Goal: Task Accomplishment & Management: Manage account settings

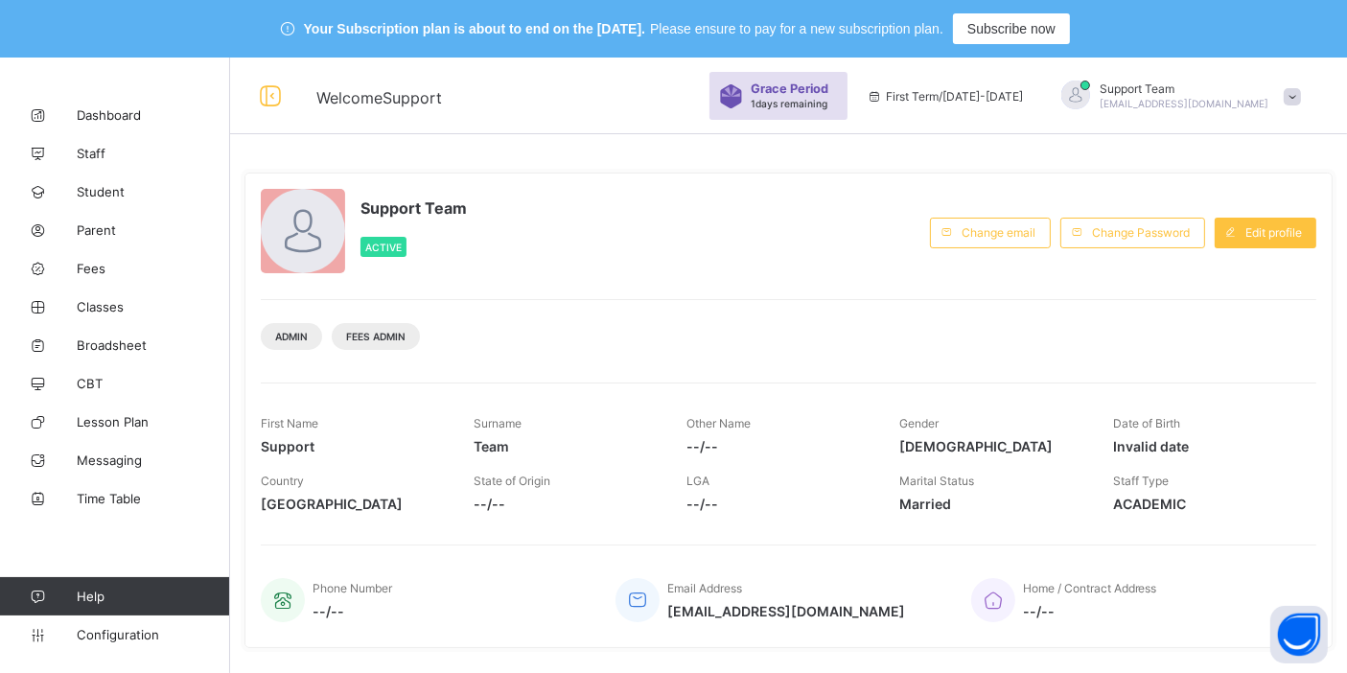
click at [1255, 106] on span "[EMAIL_ADDRESS][DOMAIN_NAME]" at bounding box center [1185, 104] width 170 height 12
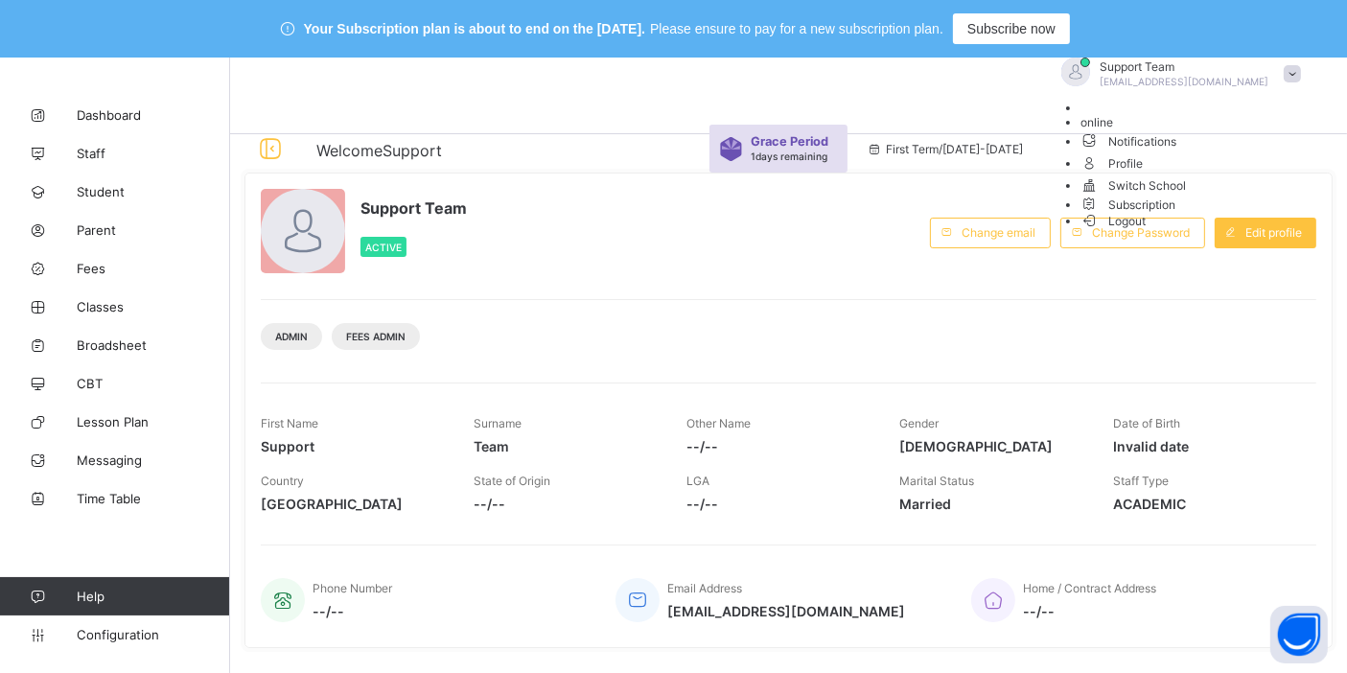
click at [1243, 212] on li "Subscription" at bounding box center [1196, 204] width 230 height 16
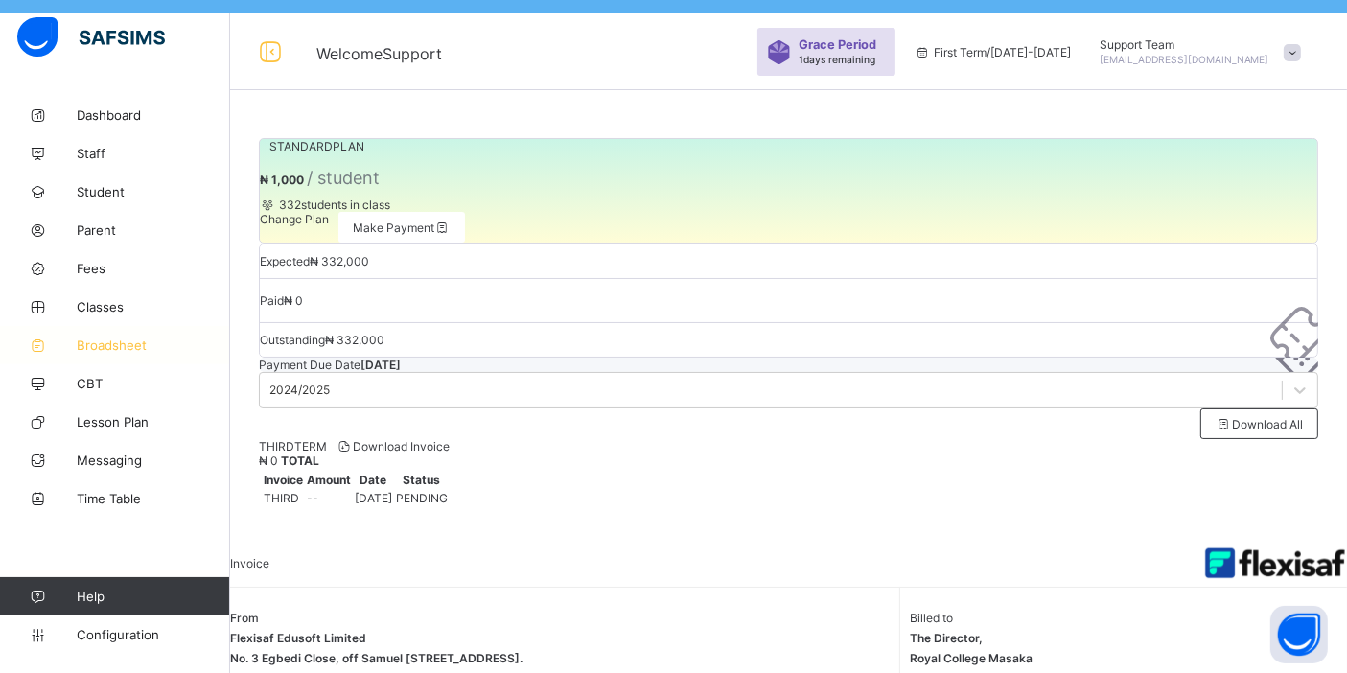
scroll to position [58, 0]
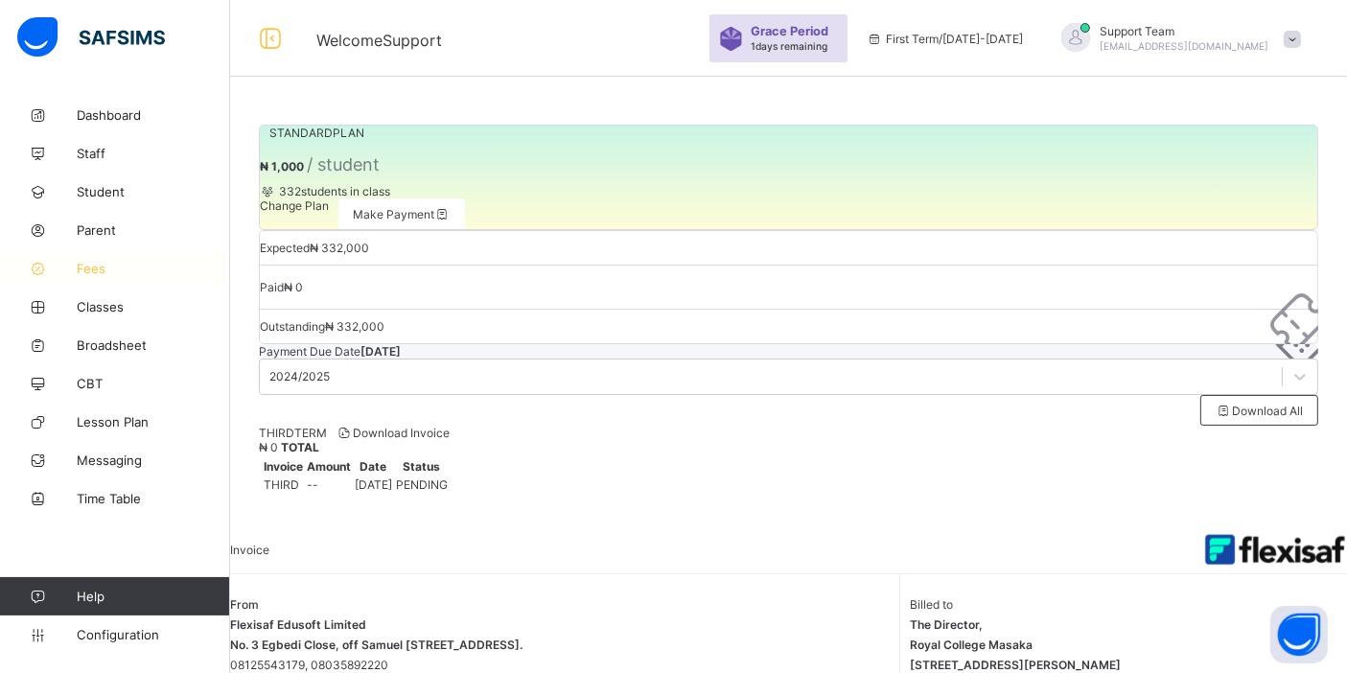
click at [116, 276] on link "Fees" at bounding box center [115, 268] width 230 height 38
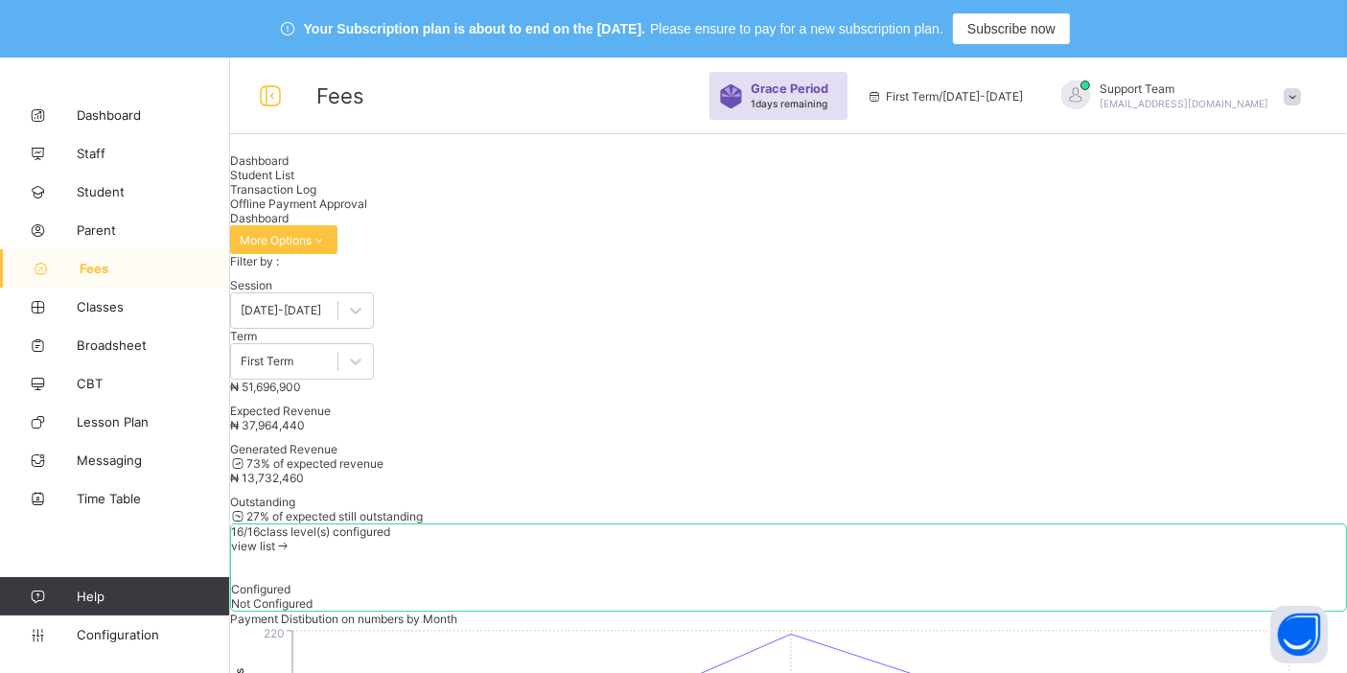
click at [316, 193] on span "Transaction Log" at bounding box center [273, 189] width 86 height 14
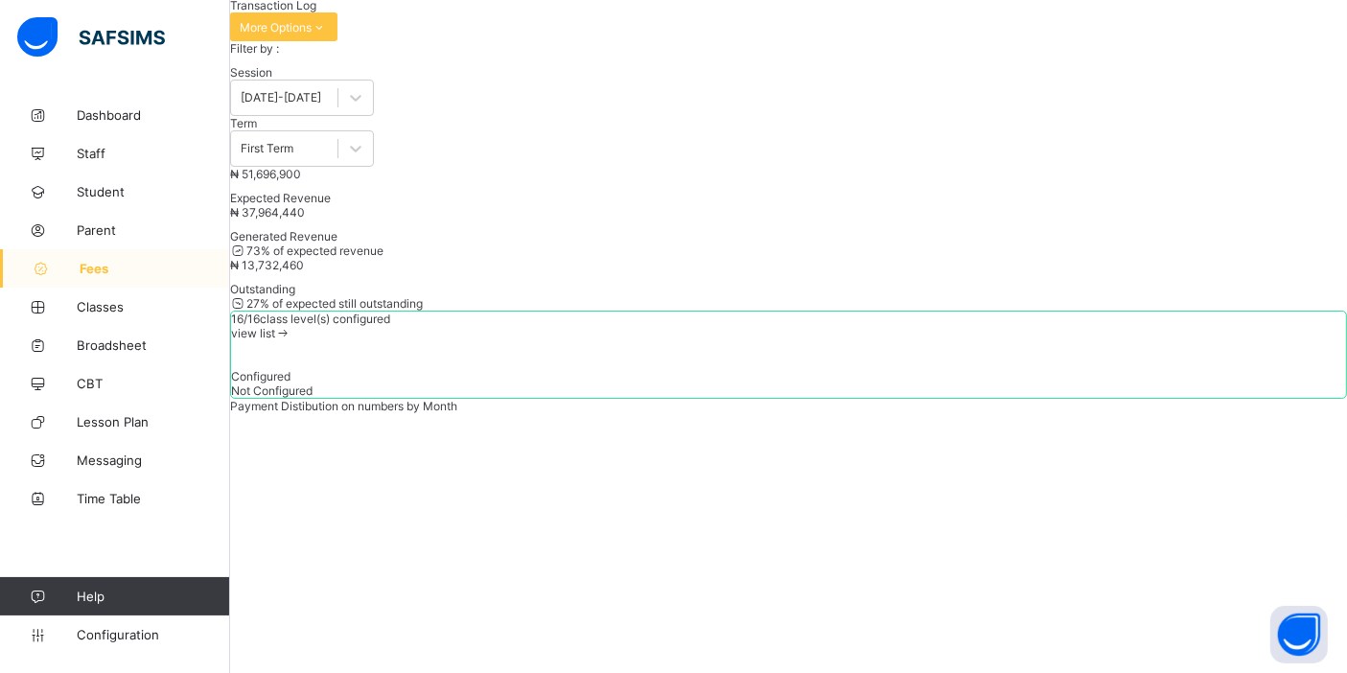
scroll to position [248, 0]
